Goal: Navigation & Orientation: Find specific page/section

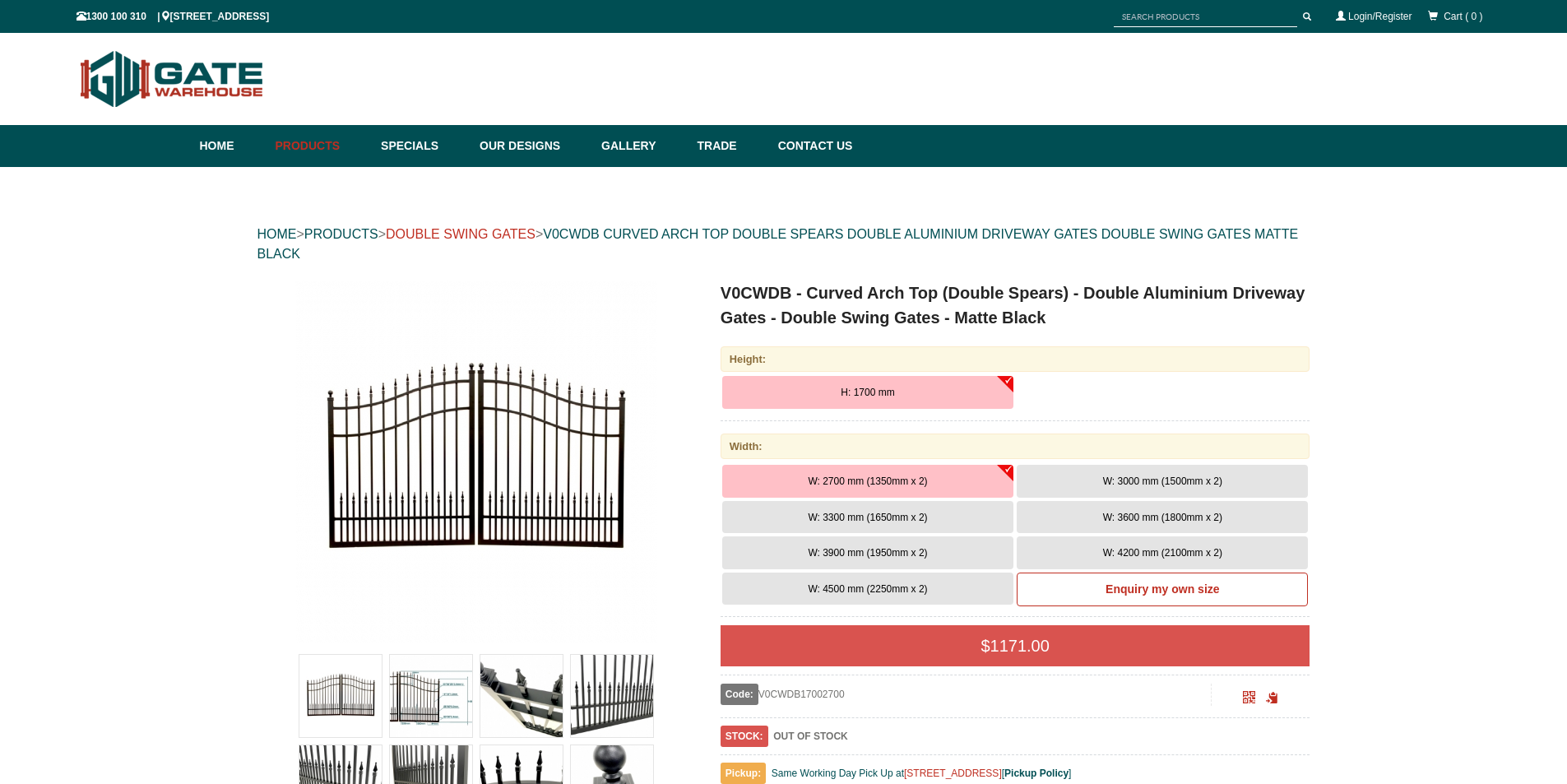
click at [505, 234] on link "DOUBLE SWING GATES" at bounding box center [461, 234] width 150 height 14
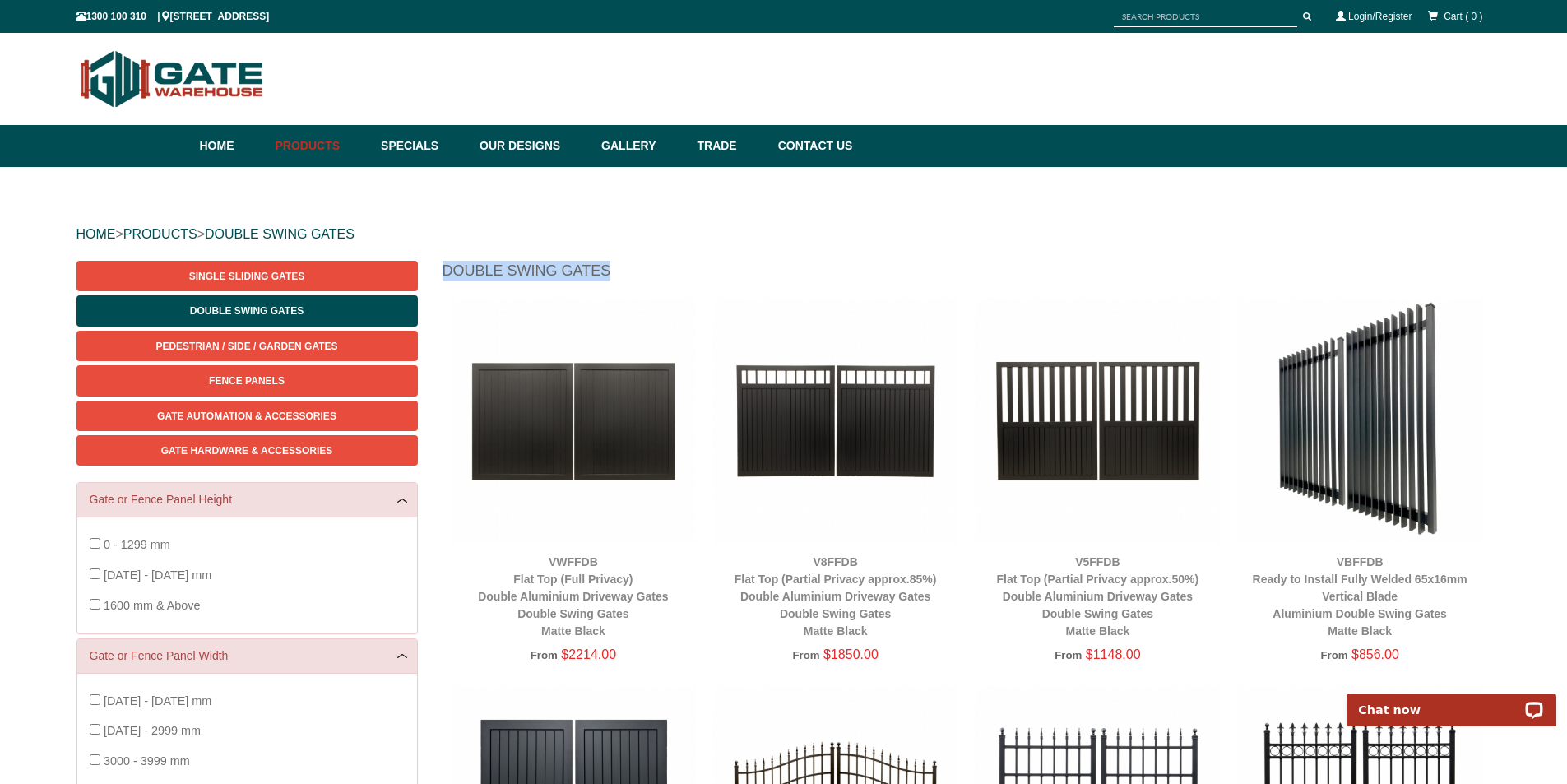
drag, startPoint x: 609, startPoint y: 270, endPoint x: 445, endPoint y: 268, distance: 164.0
click at [445, 268] on h1 "Double Swing Gates" at bounding box center [967, 275] width 1049 height 29
